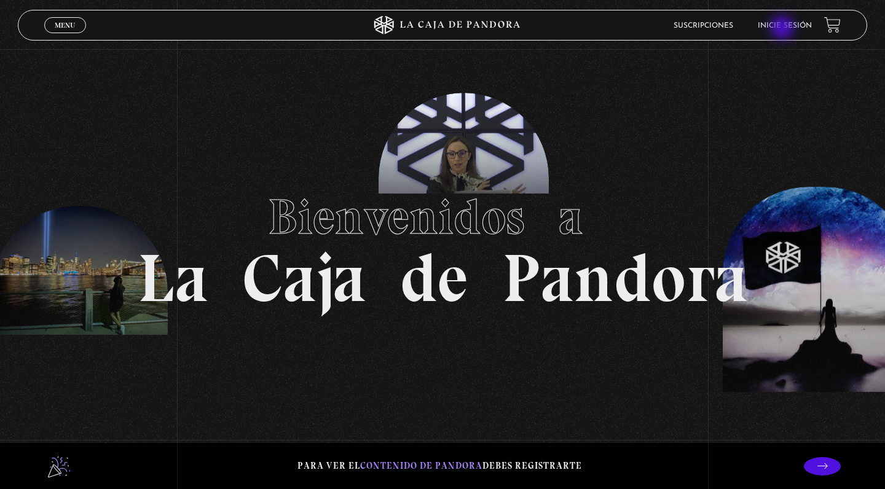
click at [783, 29] on link "Inicie sesión" at bounding box center [784, 25] width 54 height 7
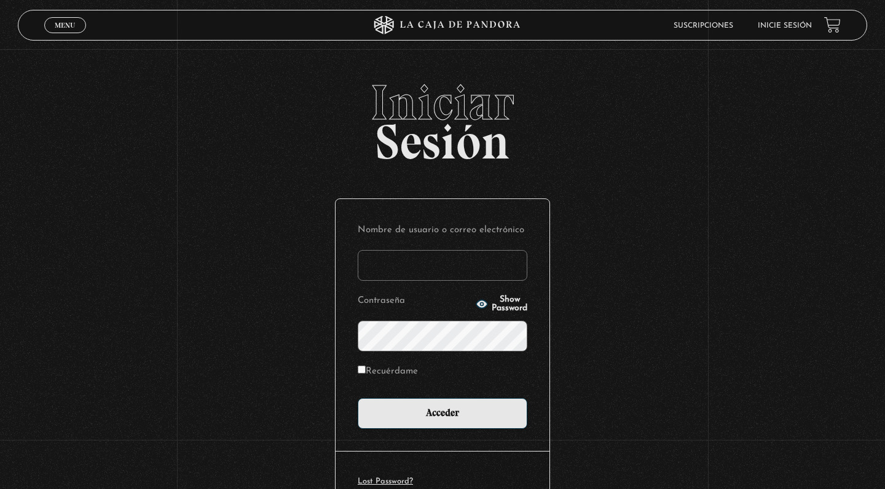
type input "nantor77@hotmail.com"
click at [442, 412] on input "Acceder" at bounding box center [443, 413] width 170 height 31
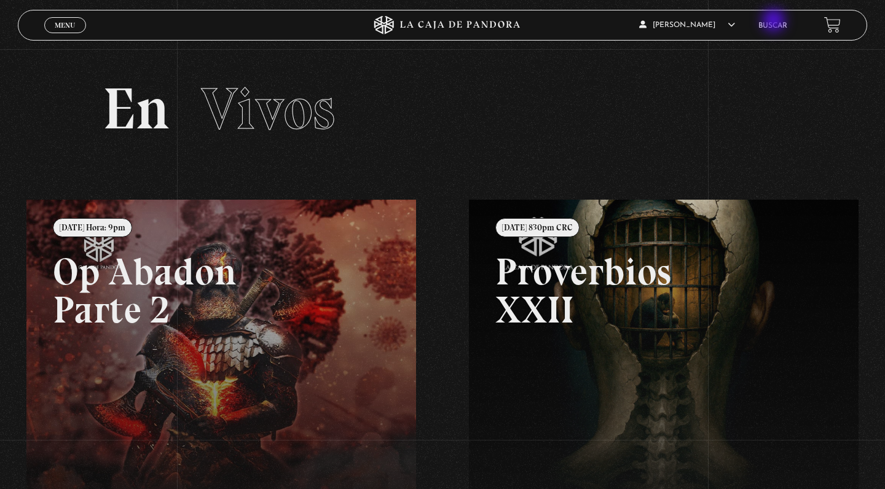
click at [775, 22] on li "Buscar" at bounding box center [772, 25] width 29 height 19
click at [773, 26] on link "Buscar" at bounding box center [772, 25] width 29 height 7
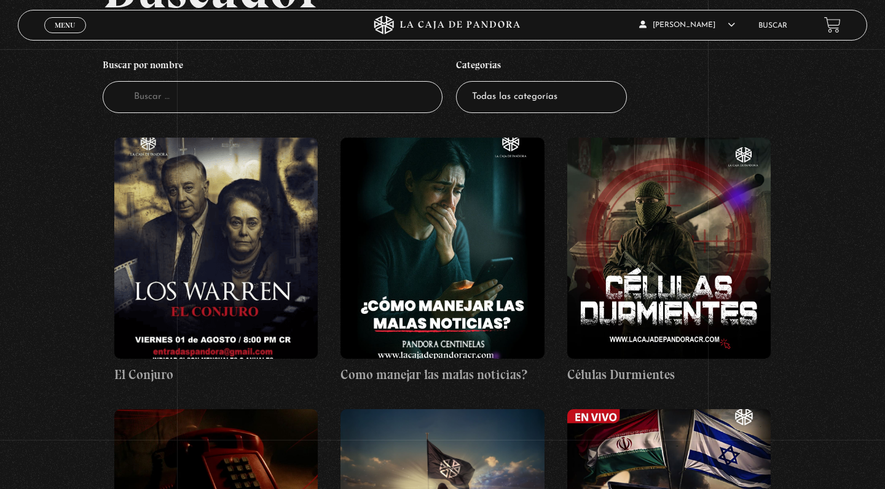
scroll to position [138, 0]
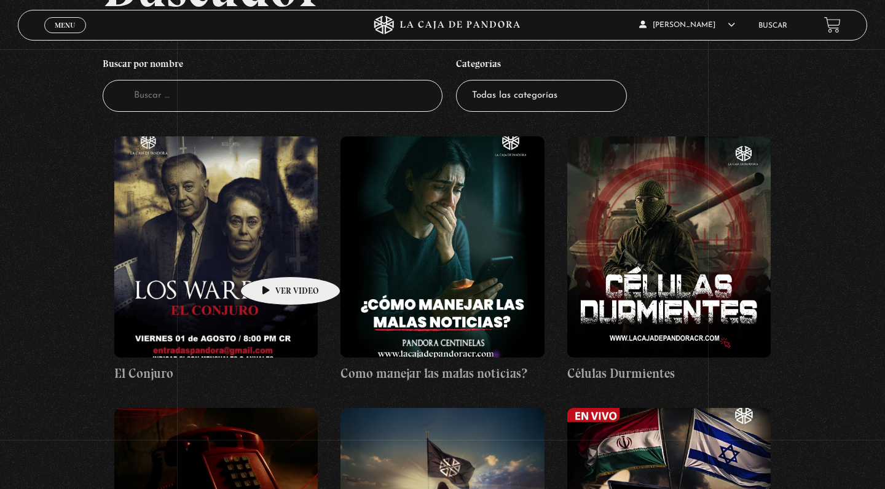
click at [271, 258] on figure at bounding box center [216, 246] width 204 height 221
